Goal: Find specific page/section: Find specific page/section

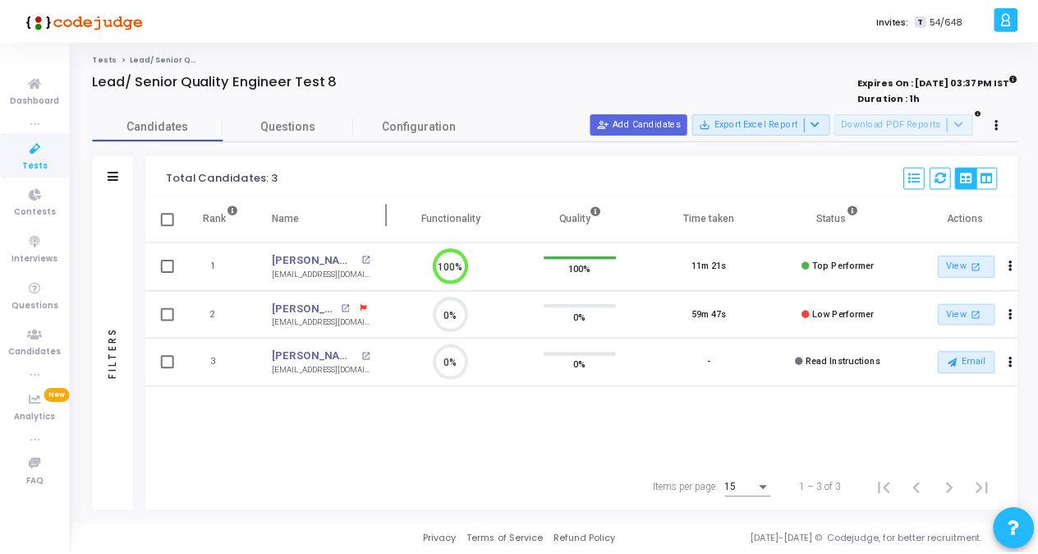
scroll to position [34, 41]
click at [215, 123] on span "Candidates" at bounding box center [158, 125] width 131 height 17
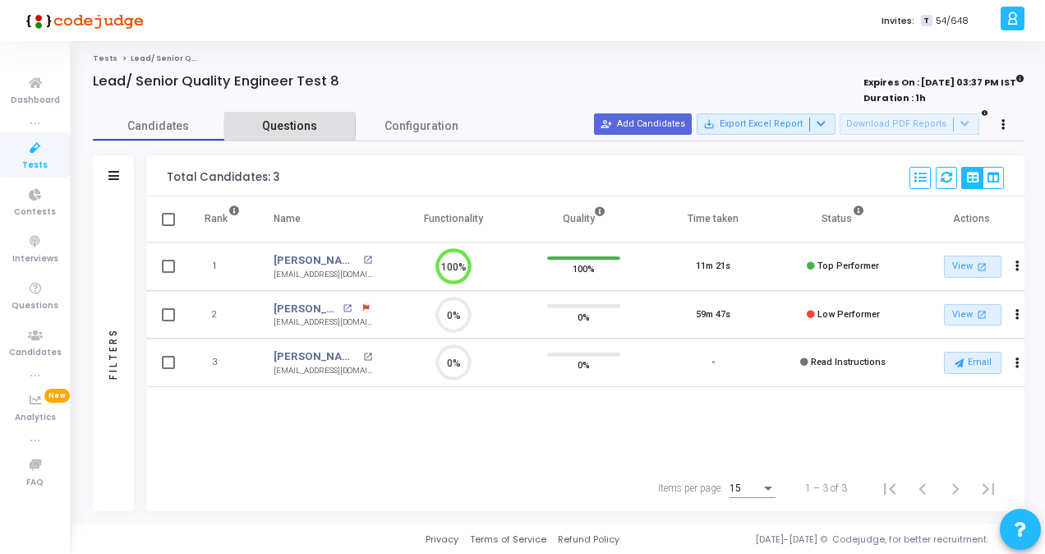
click at [224, 122] on span "Questions" at bounding box center [289, 125] width 131 height 17
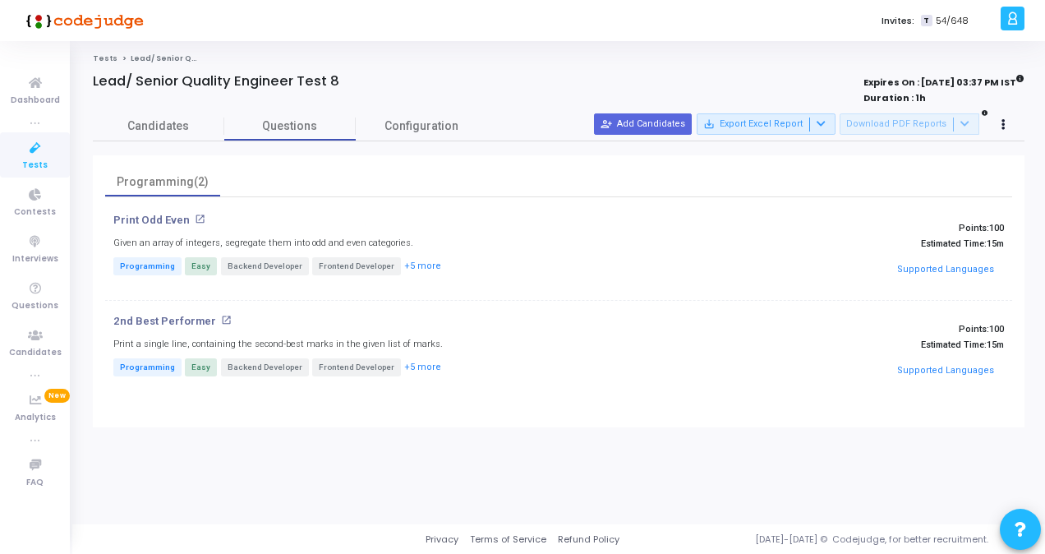
click at [39, 171] on span "Tests" at bounding box center [34, 166] width 25 height 14
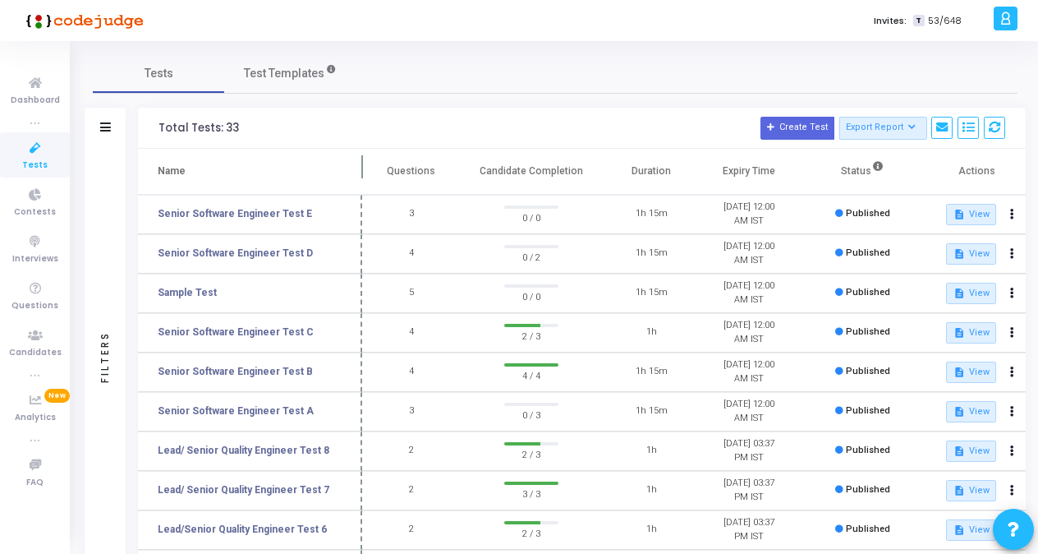
drag, startPoint x: 314, startPoint y: 164, endPoint x: 360, endPoint y: 171, distance: 46.5
click at [360, 171] on span at bounding box center [362, 171] width 16 height 45
click at [20, 91] on icon at bounding box center [35, 83] width 34 height 21
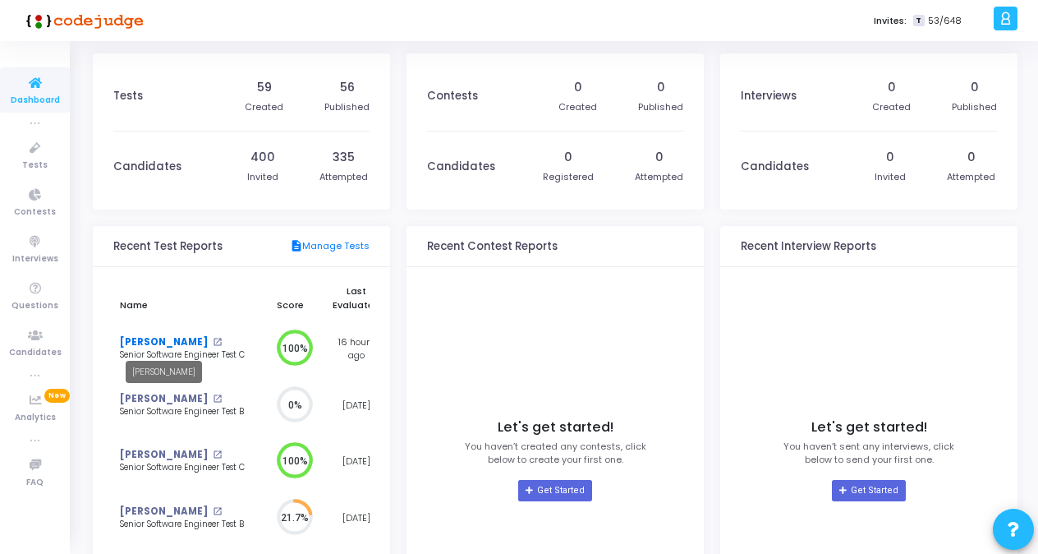
click at [157, 340] on link "[PERSON_NAME]" at bounding box center [164, 342] width 88 height 14
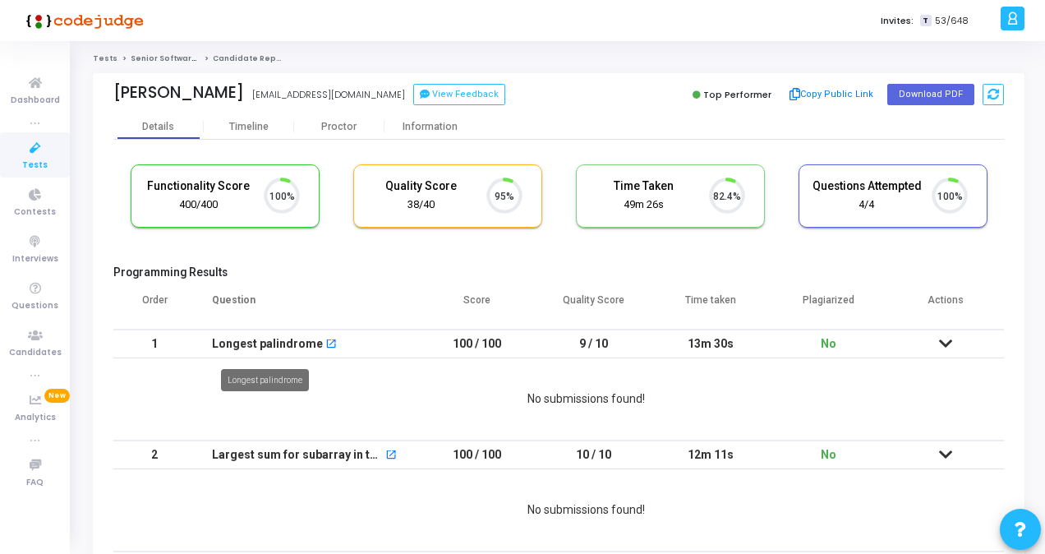
scroll to position [34, 41]
